Goal: Communication & Community: Participate in discussion

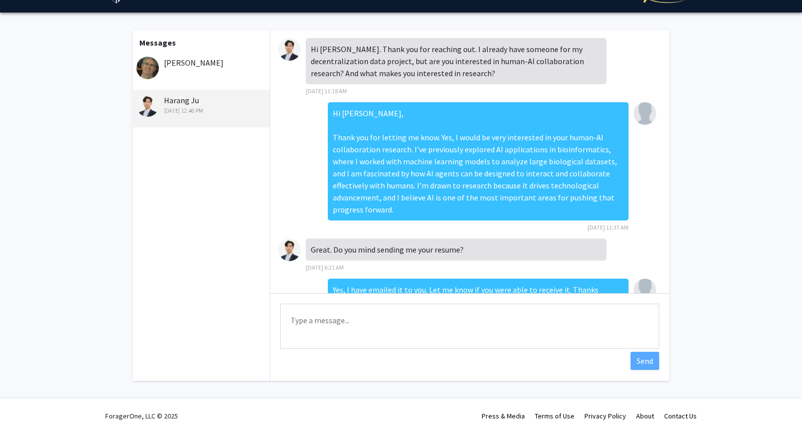
scroll to position [234, 0]
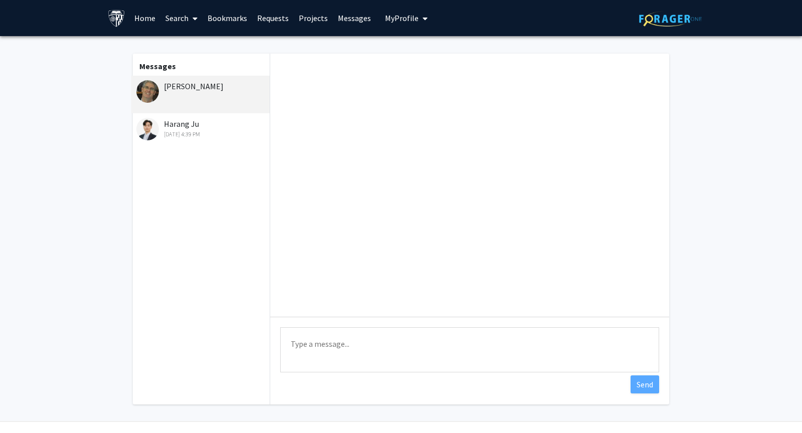
click at [183, 137] on div "[DATE] 4:39 PM" at bounding box center [201, 134] width 131 height 9
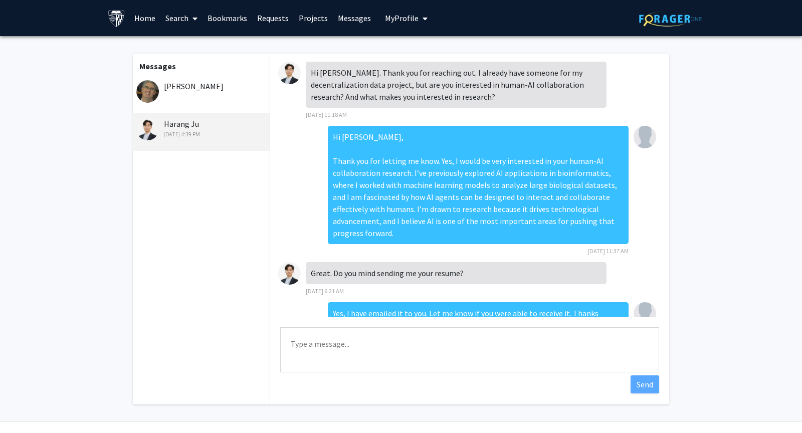
scroll to position [274, 0]
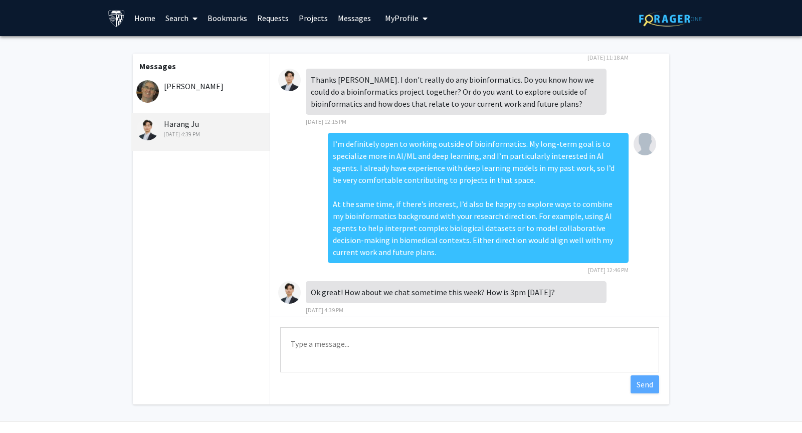
click at [323, 345] on textarea "Type a message" at bounding box center [469, 349] width 379 height 45
drag, startPoint x: 345, startPoint y: 347, endPoint x: 260, endPoint y: 338, distance: 85.2
click at [260, 338] on div "Messages [PERSON_NAME] Ju [DATE] 4:39 PM Hi [PERSON_NAME]. Thank you for reachi…" at bounding box center [401, 229] width 554 height 351
click at [356, 343] on textarea "Sounds great looking forward to it!" at bounding box center [469, 349] width 379 height 45
type textarea "Sounds great looking forward to it!"
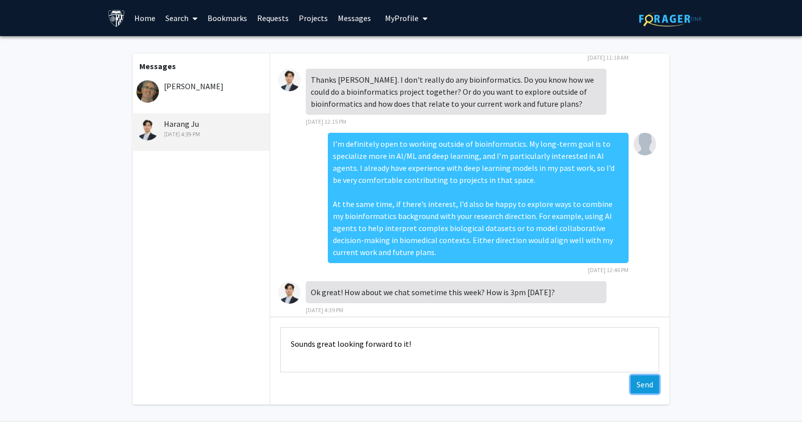
click at [645, 388] on button "Send" at bounding box center [645, 384] width 29 height 18
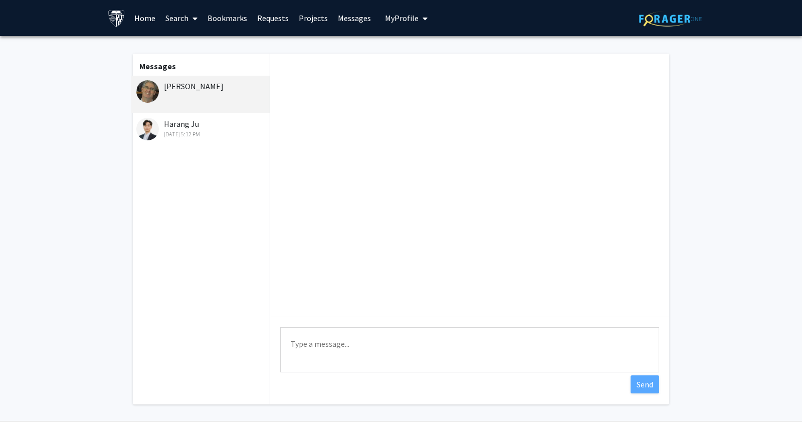
click at [157, 114] on div "Harang Ju [DATE] 5:12 PM" at bounding box center [200, 132] width 138 height 38
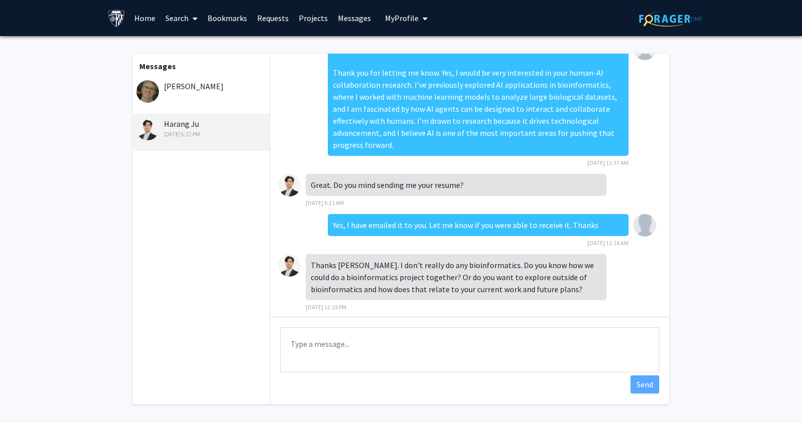
scroll to position [83, 0]
